Goal: Information Seeking & Learning: Learn about a topic

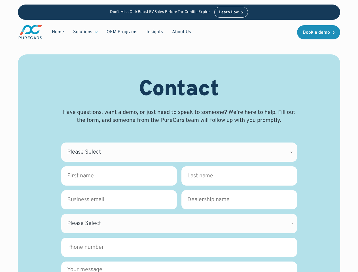
click at [85, 32] on div "Solutions" at bounding box center [82, 32] width 19 height 6
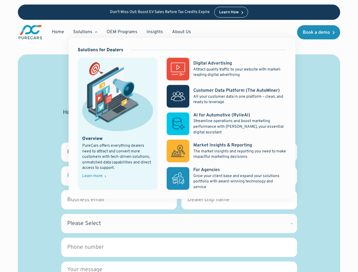
click at [179, 207] on fieldset "Business Email * Dealership name *" at bounding box center [179, 202] width 236 height 24
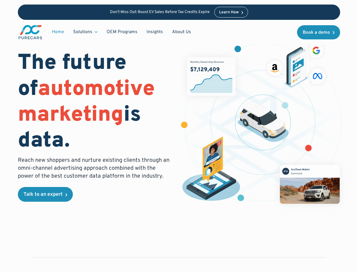
click at [85, 32] on div "Solutions" at bounding box center [82, 32] width 19 height 6
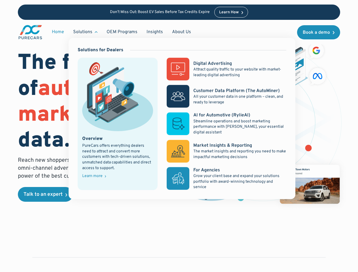
click at [85, 32] on div "Solutions" at bounding box center [82, 32] width 19 height 6
